Goal: Task Accomplishment & Management: Use online tool/utility

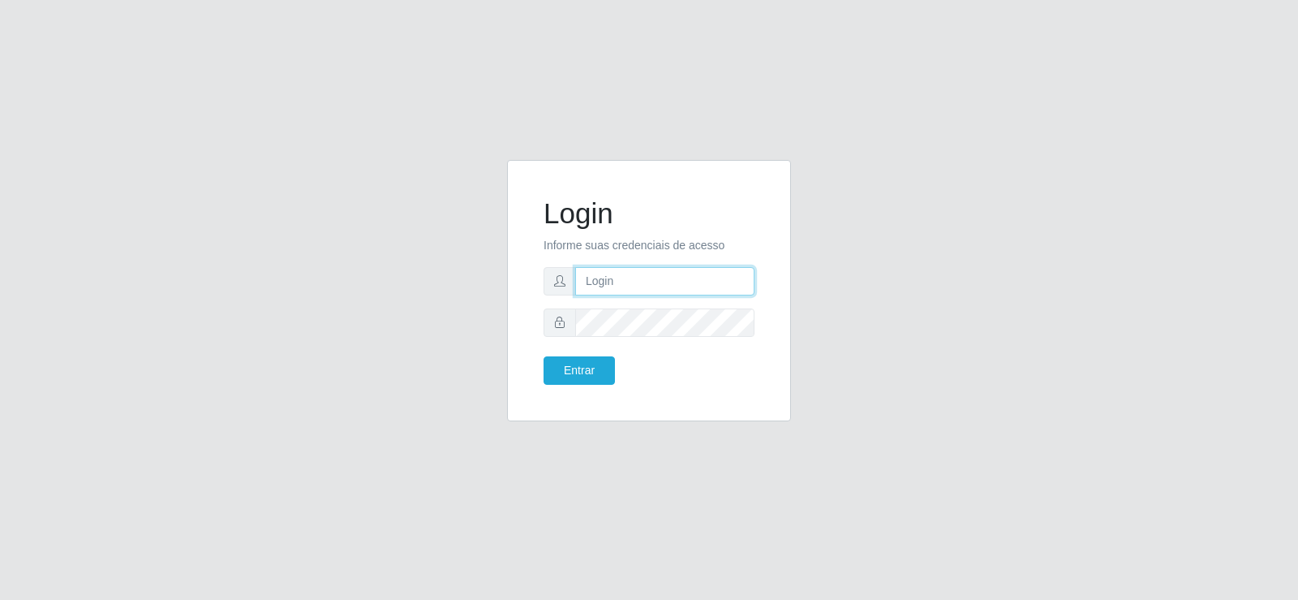
type input "[EMAIL_ADDRESS][DOMAIN_NAME]"
click at [733, 275] on input "[EMAIL_ADDRESS][DOMAIN_NAME]" at bounding box center [664, 281] width 179 height 28
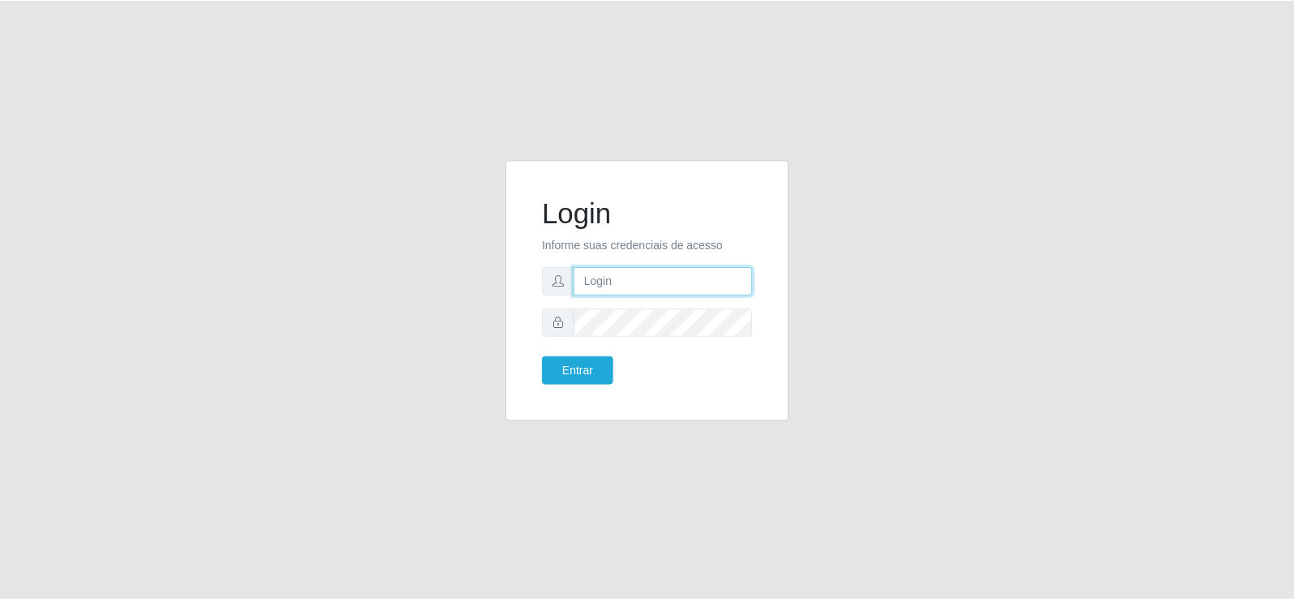
scroll to position [0, 0]
type input "[EMAIL_ADDRESS][DOMAIN_NAME]"
click at [553, 374] on button "Entrar" at bounding box center [579, 370] width 71 height 28
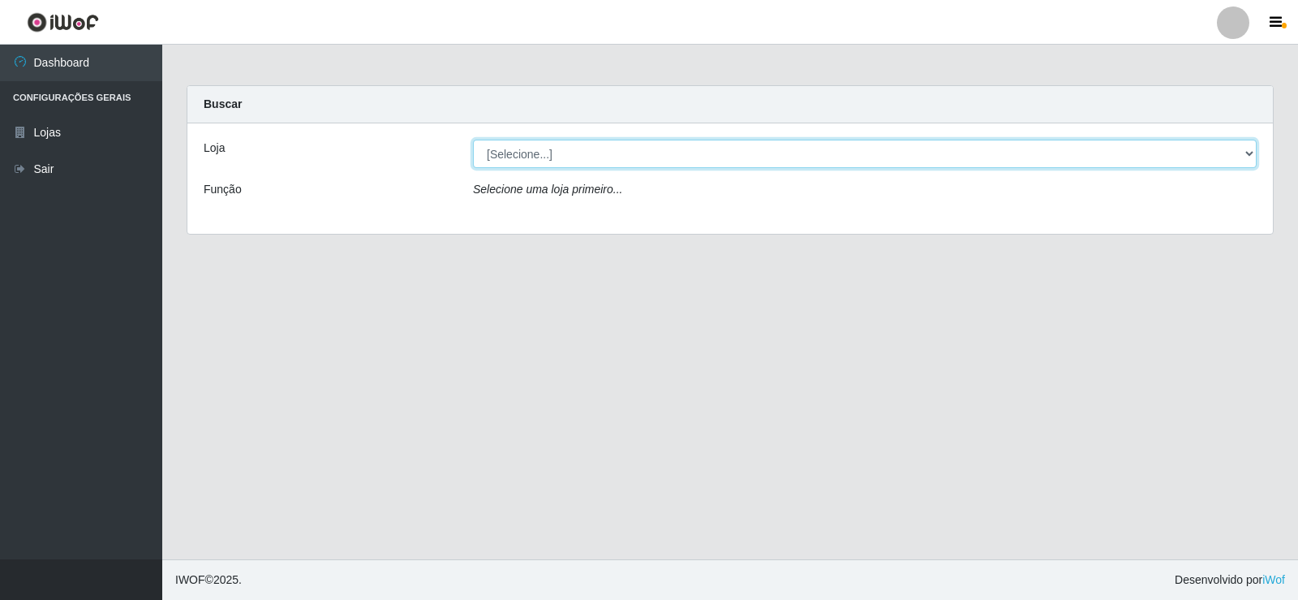
drag, startPoint x: 592, startPoint y: 144, endPoint x: 587, endPoint y: 153, distance: 10.2
click at [592, 144] on select "[Selecione...] Supermercado Tadeu - [GEOGRAPHIC_DATA]" at bounding box center [865, 154] width 784 height 28
select select "195"
click at [473, 140] on select "[Selecione...] Supermercado Tadeu - [GEOGRAPHIC_DATA]" at bounding box center [865, 154] width 784 height 28
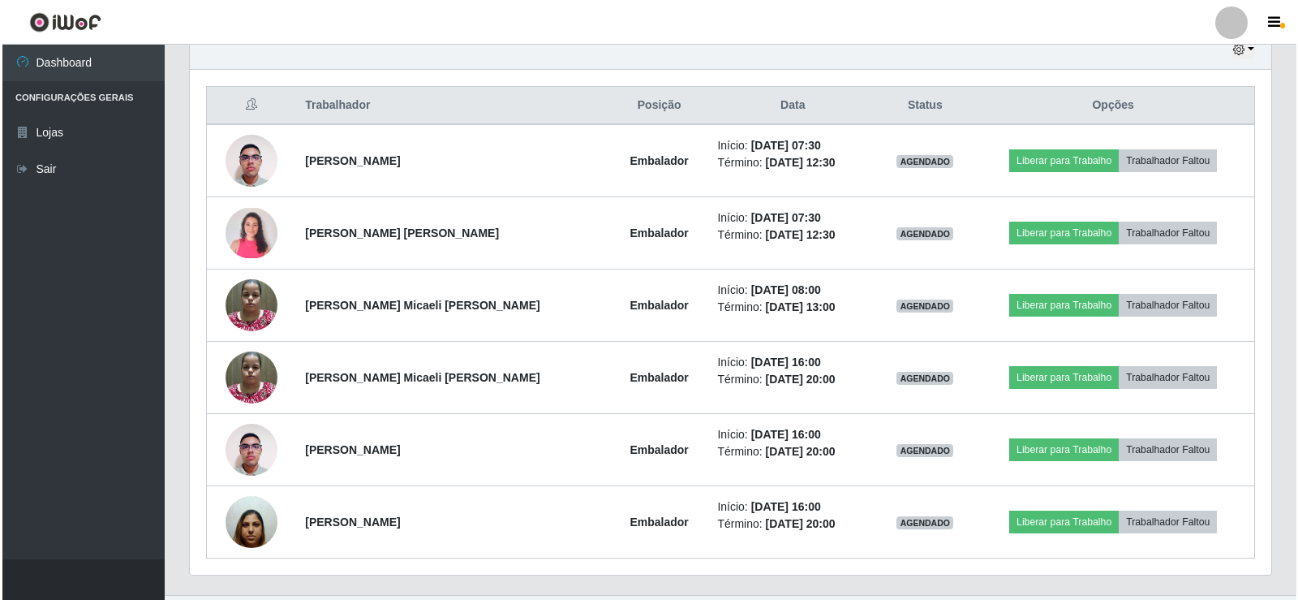
scroll to position [541, 0]
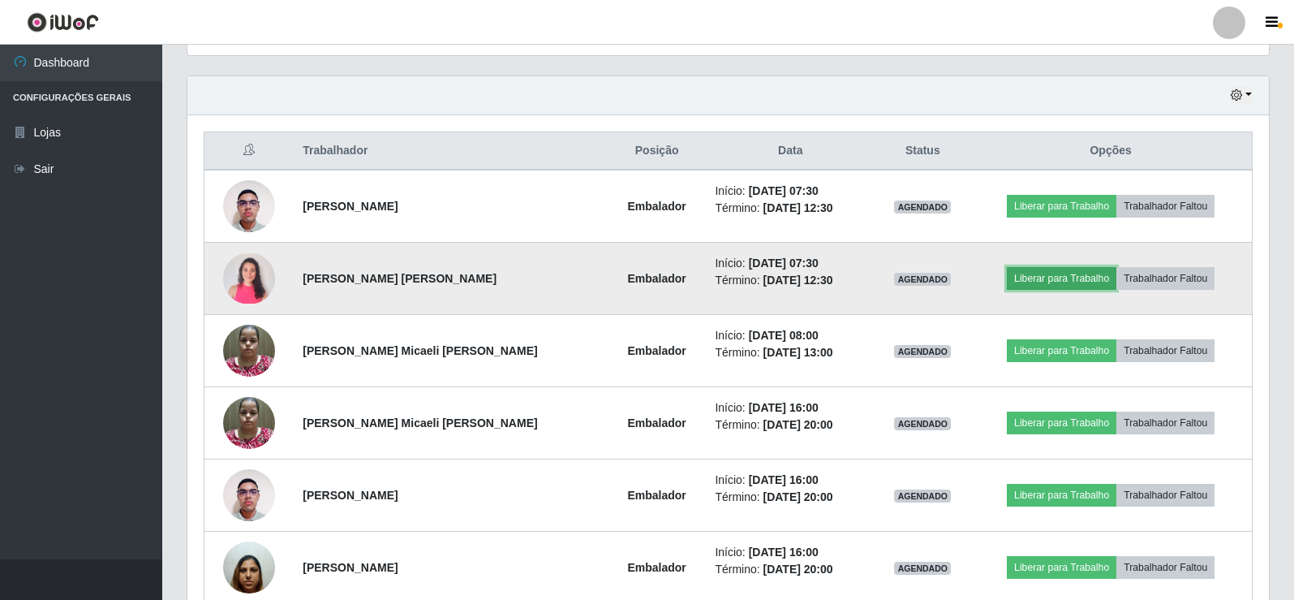
click at [1026, 279] on button "Liberar para Trabalho" at bounding box center [1062, 278] width 110 height 23
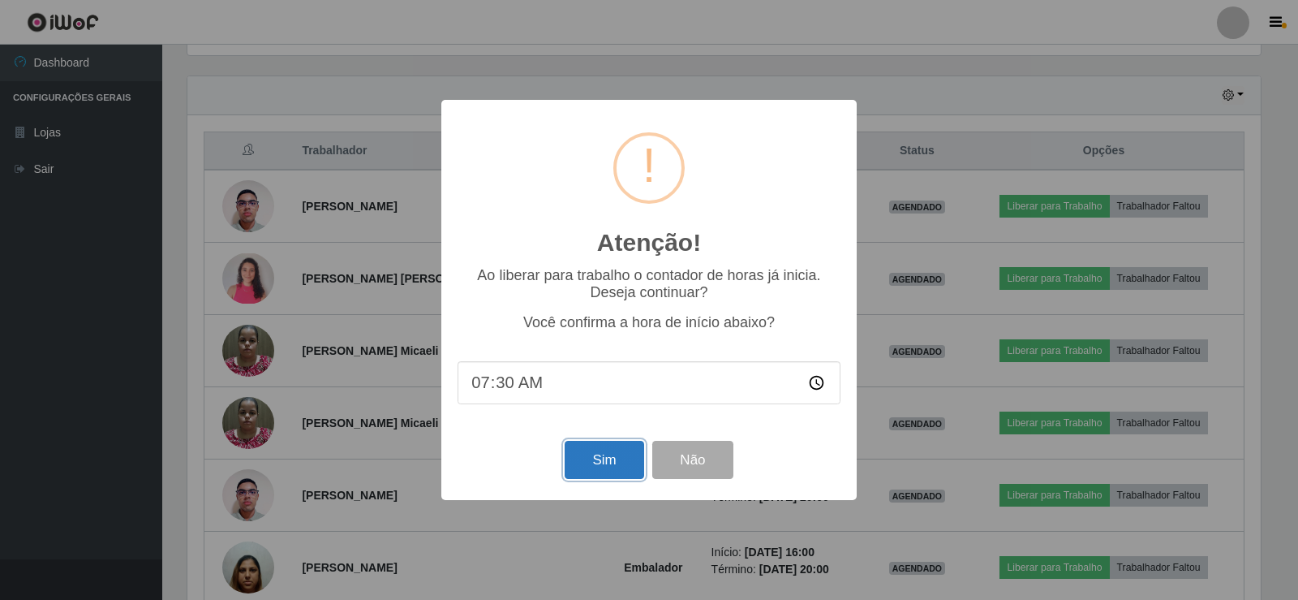
click at [587, 454] on button "Sim" at bounding box center [604, 460] width 79 height 38
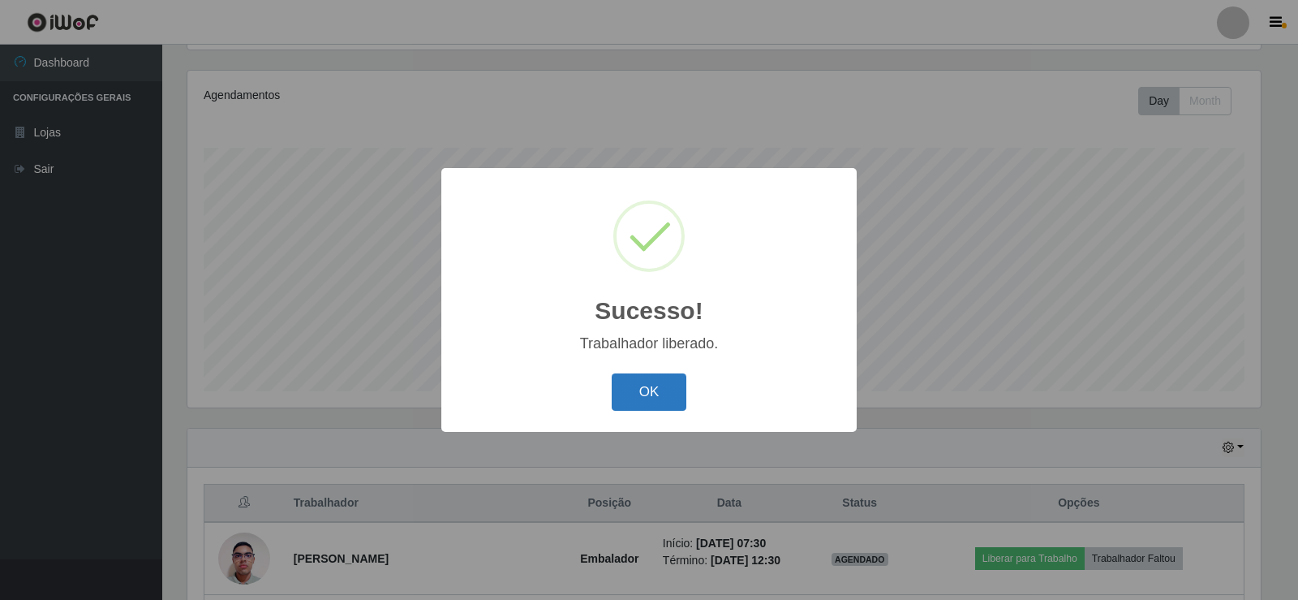
click at [667, 388] on button "OK" at bounding box center [649, 392] width 75 height 38
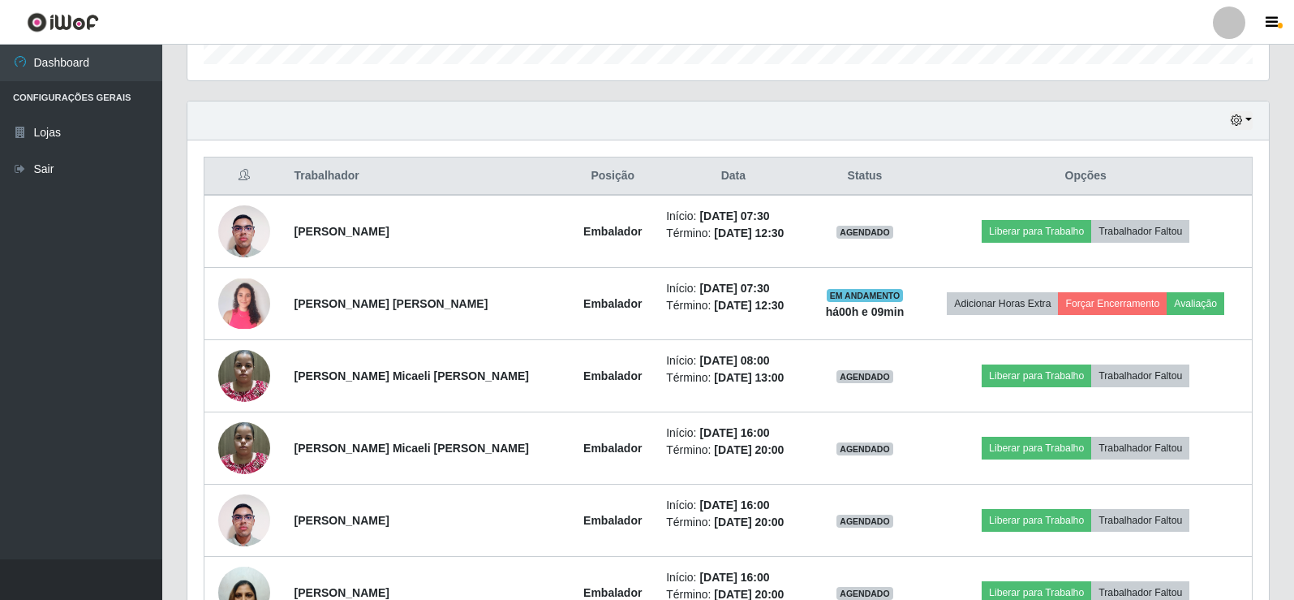
scroll to position [514, 0]
